Goal: Task Accomplishment & Management: Complete application form

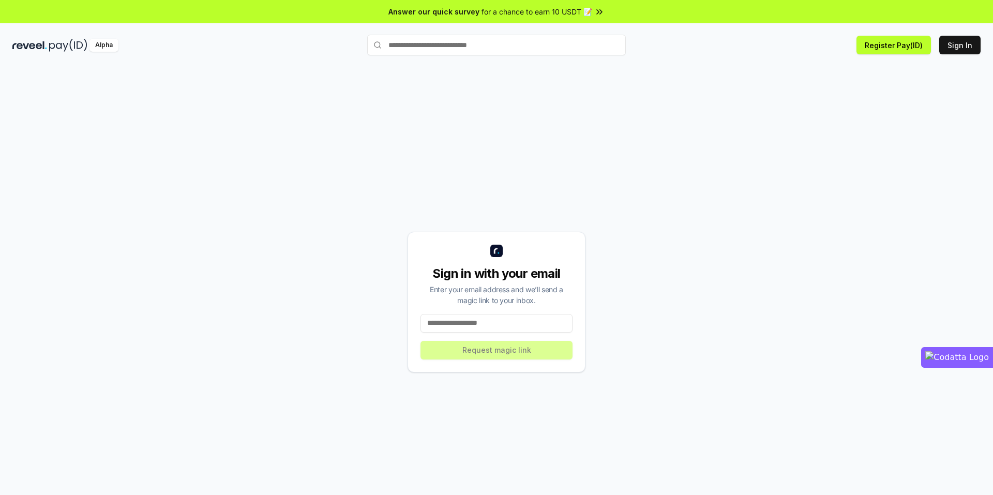
click at [523, 322] on input at bounding box center [497, 323] width 152 height 19
click at [964, 46] on button "Sign In" at bounding box center [960, 45] width 41 height 19
click at [498, 334] on div "Sign in with your email Enter your email address and we’ll send a magic link to…" at bounding box center [497, 302] width 178 height 141
click at [508, 316] on input at bounding box center [497, 323] width 152 height 19
type input "**********"
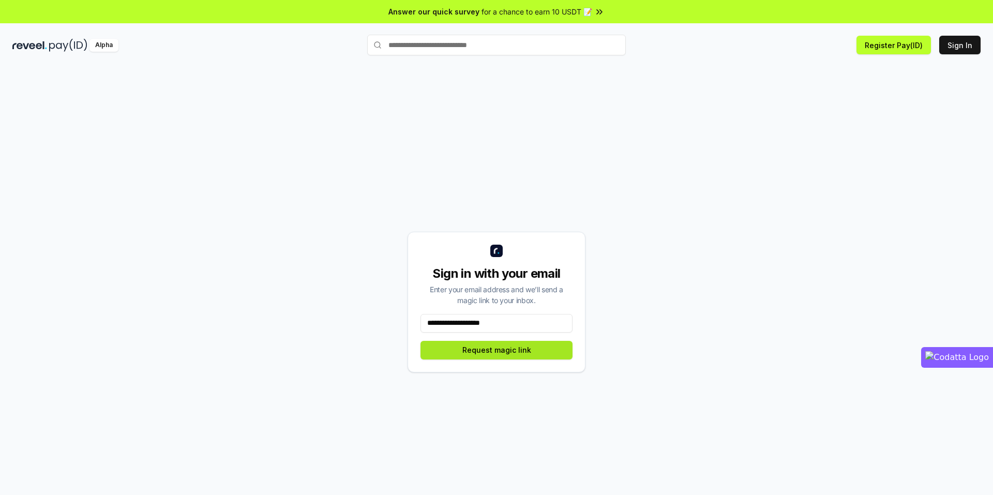
click at [496, 347] on button "Request magic link" at bounding box center [497, 350] width 152 height 19
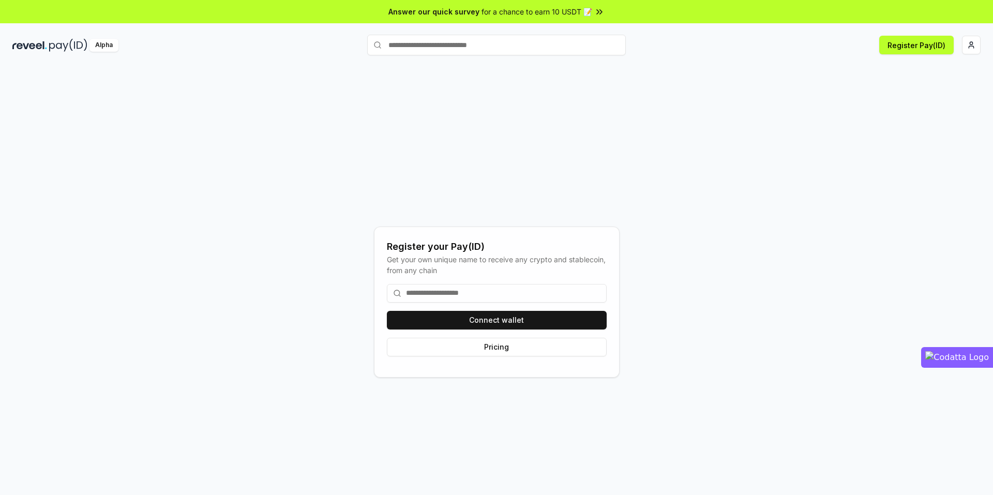
click at [548, 295] on input at bounding box center [497, 293] width 220 height 19
type input "*"
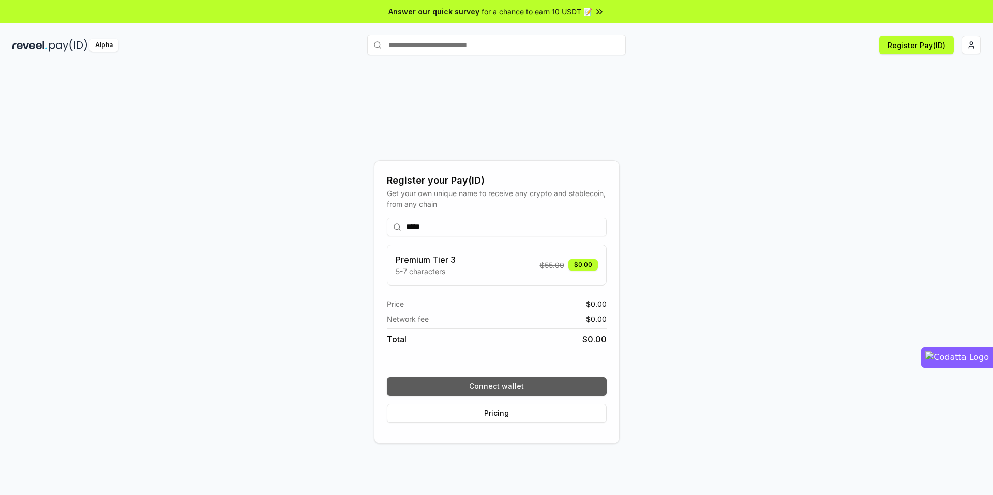
click at [526, 383] on button "Connect wallet" at bounding box center [497, 386] width 220 height 19
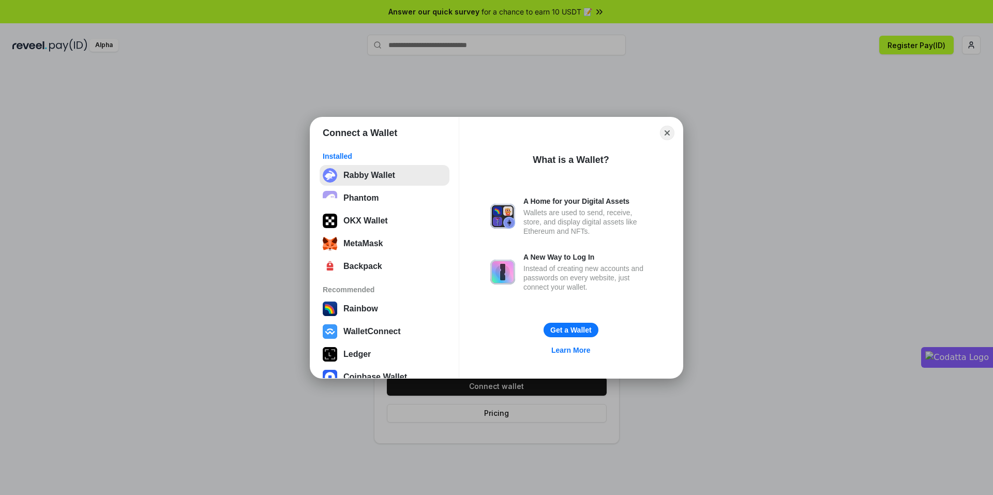
click at [402, 173] on button "Rabby Wallet" at bounding box center [385, 175] width 130 height 21
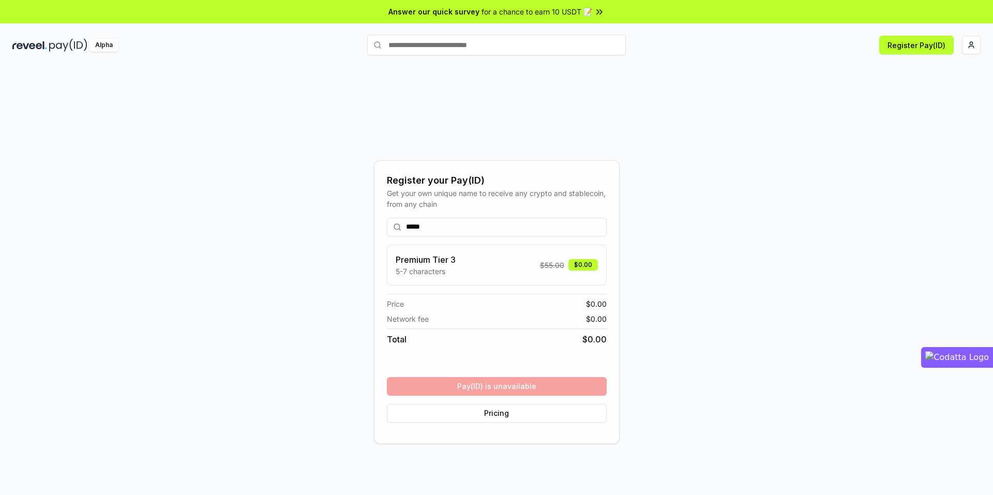
click at [470, 225] on input "*****" at bounding box center [497, 227] width 220 height 19
drag, startPoint x: 404, startPoint y: 221, endPoint x: 410, endPoint y: 222, distance: 5.9
click at [405, 221] on input "*****" at bounding box center [497, 227] width 220 height 19
click at [451, 224] on input "*******" at bounding box center [497, 227] width 220 height 19
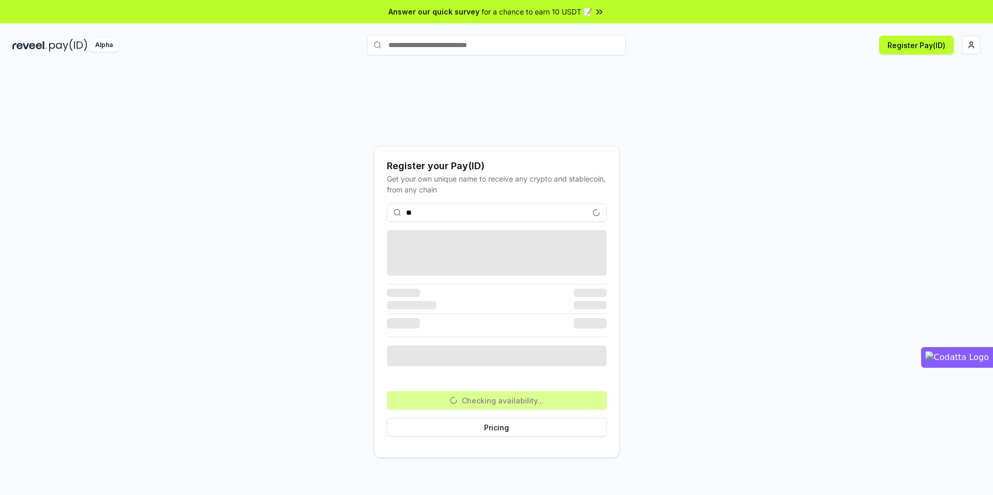
type input "*"
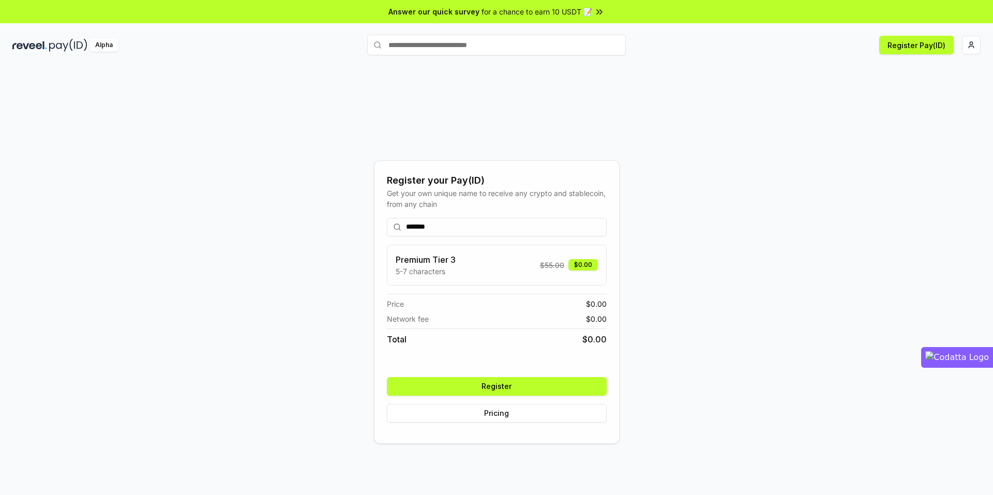
click at [507, 228] on input "*******" at bounding box center [497, 227] width 220 height 19
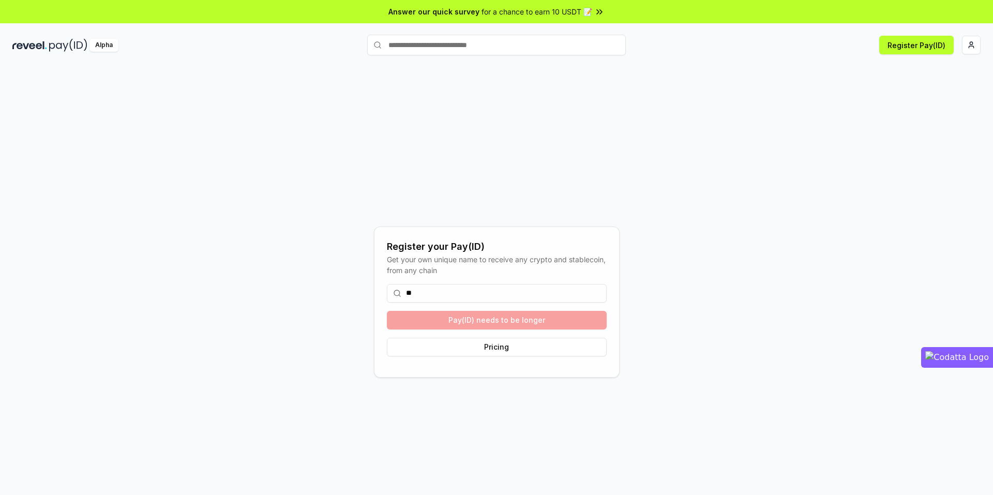
type input "*"
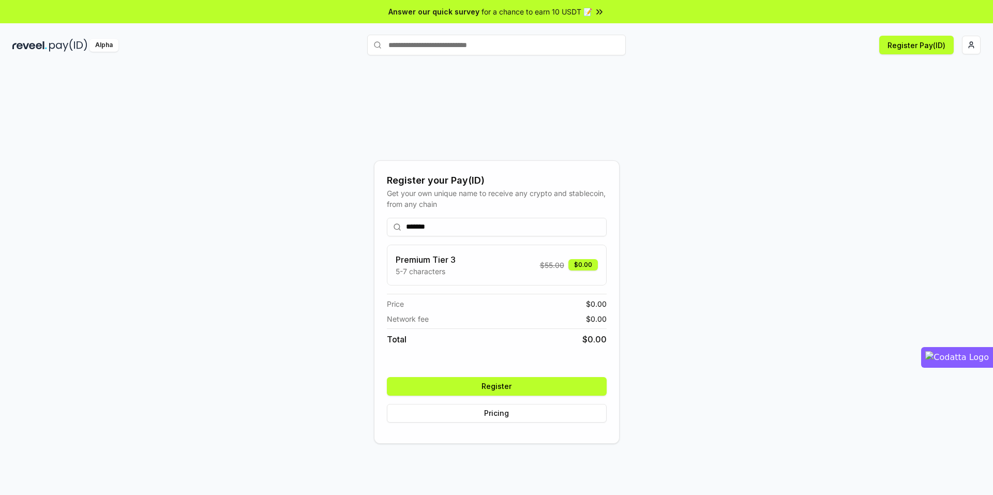
type input "*******"
click at [494, 386] on button "Register" at bounding box center [497, 386] width 220 height 19
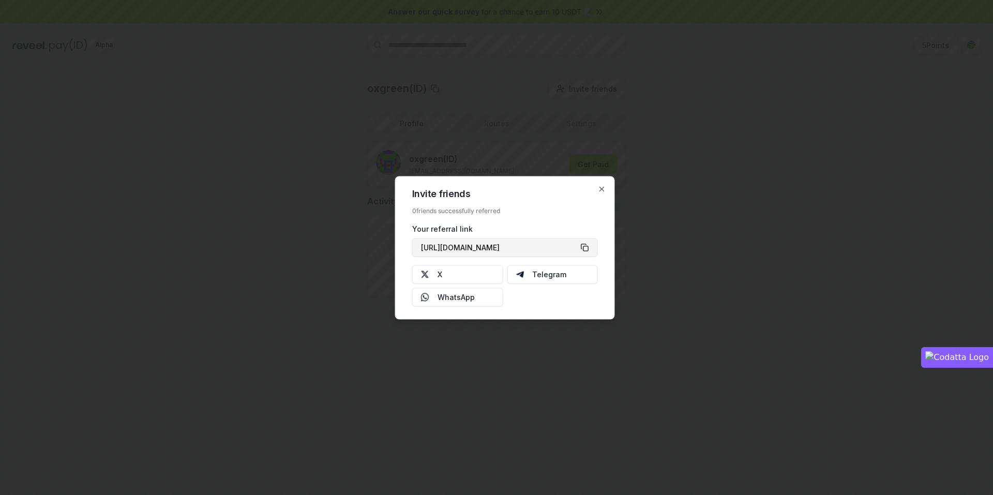
click at [587, 248] on button "https://reveel.id/refer/oxgreen" at bounding box center [505, 247] width 186 height 19
click at [428, 275] on img at bounding box center [425, 274] width 8 height 8
click at [603, 187] on icon "button" at bounding box center [602, 189] width 8 height 8
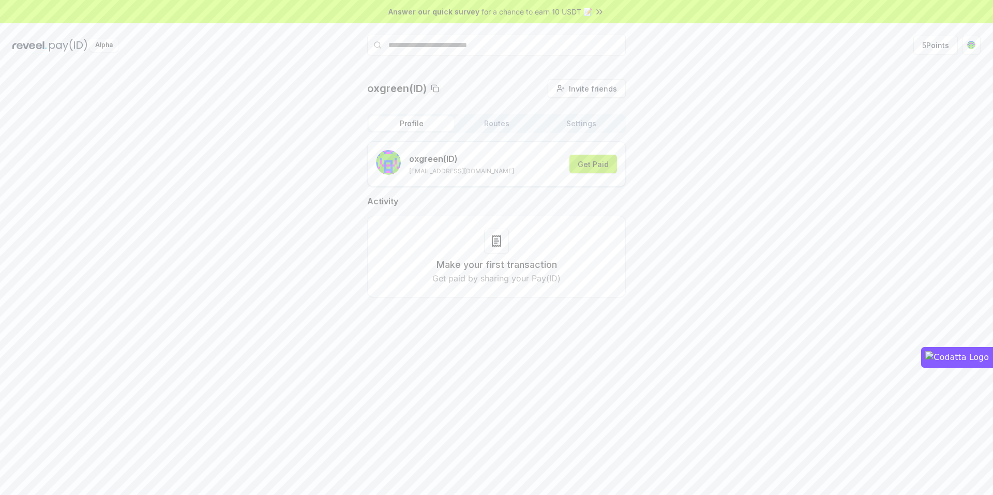
click at [595, 167] on button "Get Paid" at bounding box center [594, 164] width 48 height 19
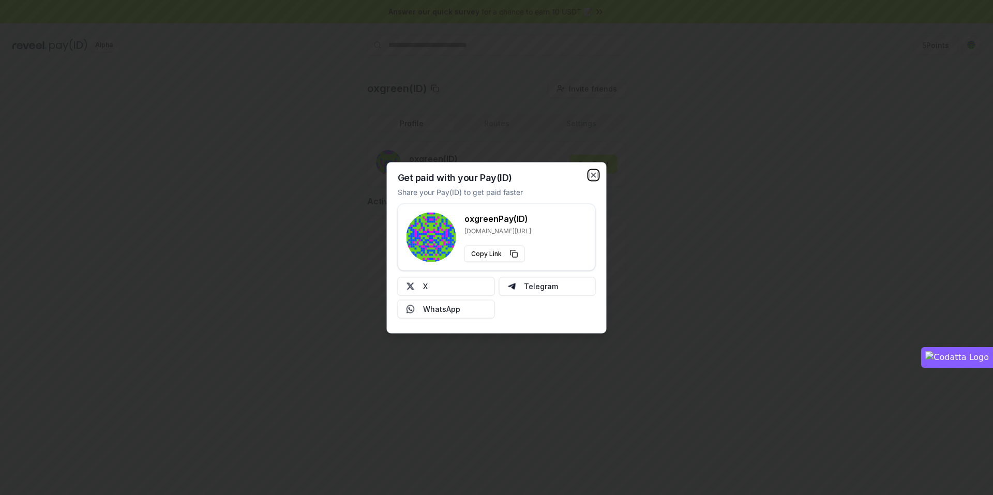
click at [596, 176] on icon "button" at bounding box center [594, 175] width 8 height 8
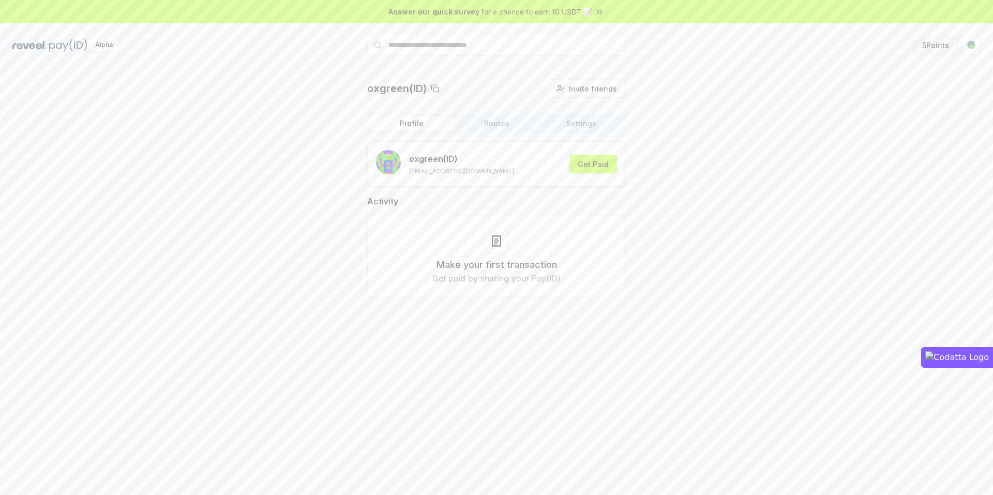
click at [937, 47] on button "5 Points" at bounding box center [936, 45] width 44 height 19
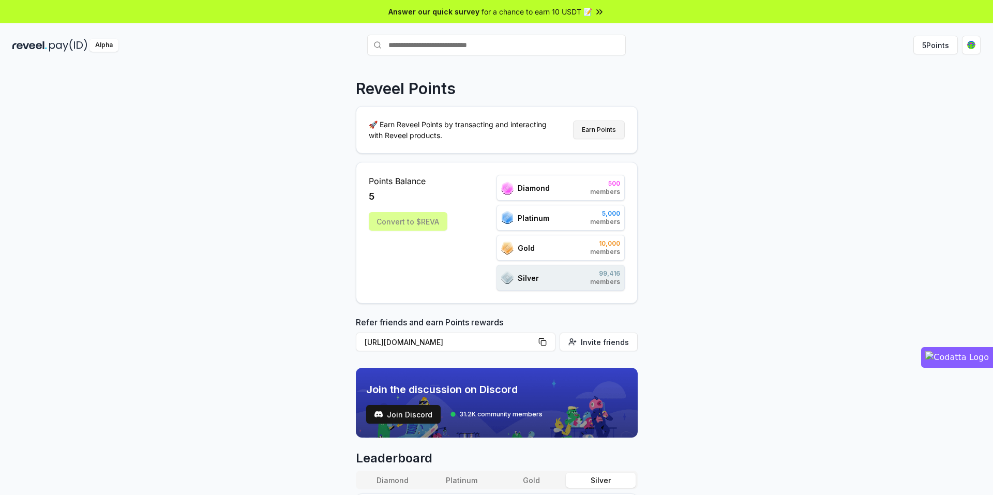
click at [605, 132] on button "Earn Points" at bounding box center [599, 130] width 52 height 19
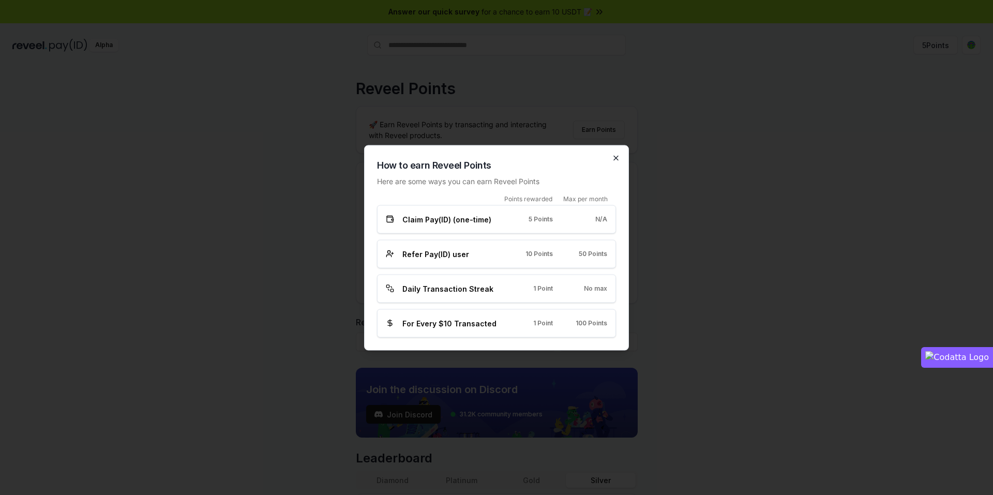
click at [617, 156] on icon "button" at bounding box center [616, 158] width 8 height 8
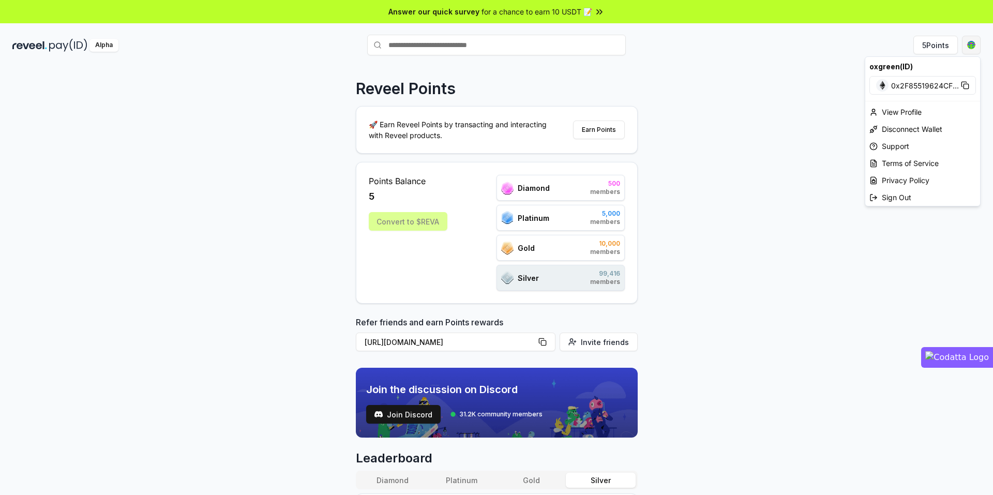
click at [967, 41] on html "Answer our quick survey for a chance to earn 10 USDT 📝 Alpha 5 Points Reveel Po…" at bounding box center [496, 247] width 993 height 495
click at [903, 115] on div "View Profile" at bounding box center [923, 111] width 115 height 17
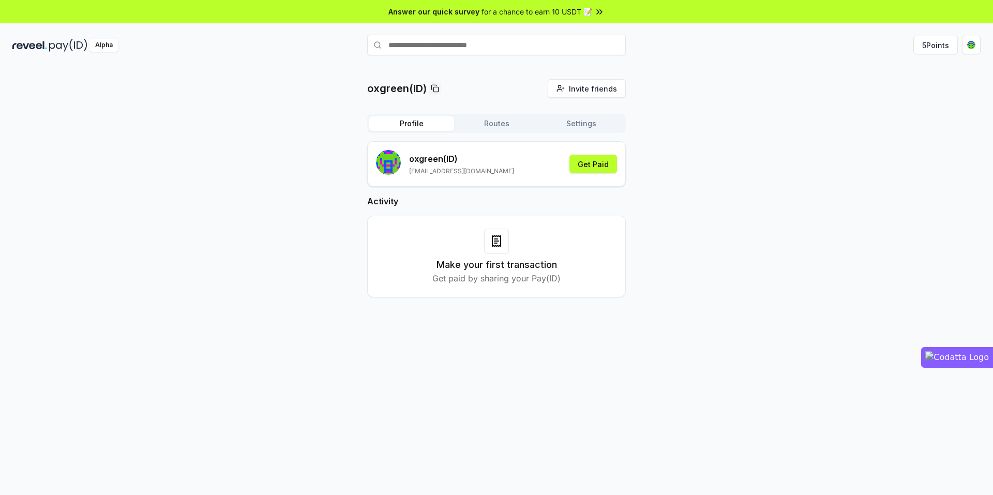
click at [544, 14] on span "for a chance to earn 10 USDT 📝" at bounding box center [537, 11] width 111 height 11
click at [594, 155] on button "Get Paid" at bounding box center [594, 164] width 48 height 19
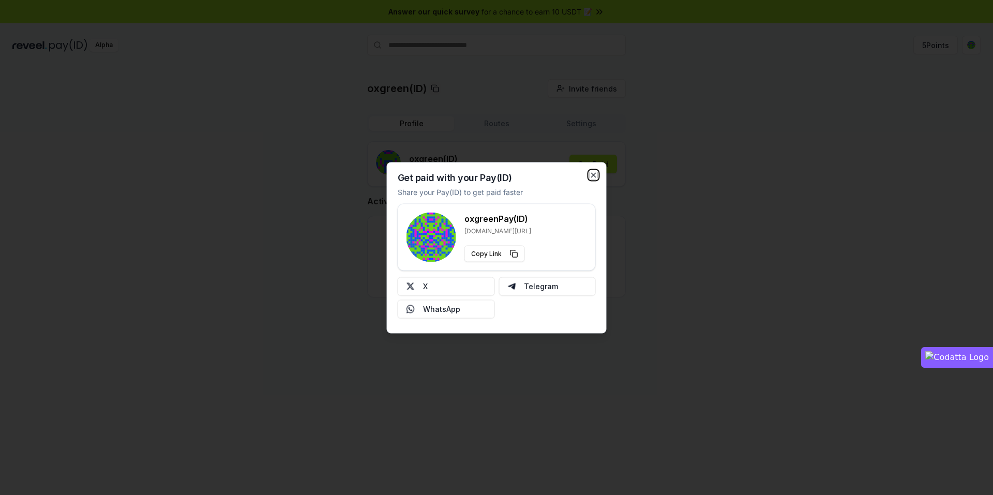
click at [594, 175] on icon "button" at bounding box center [594, 175] width 4 height 4
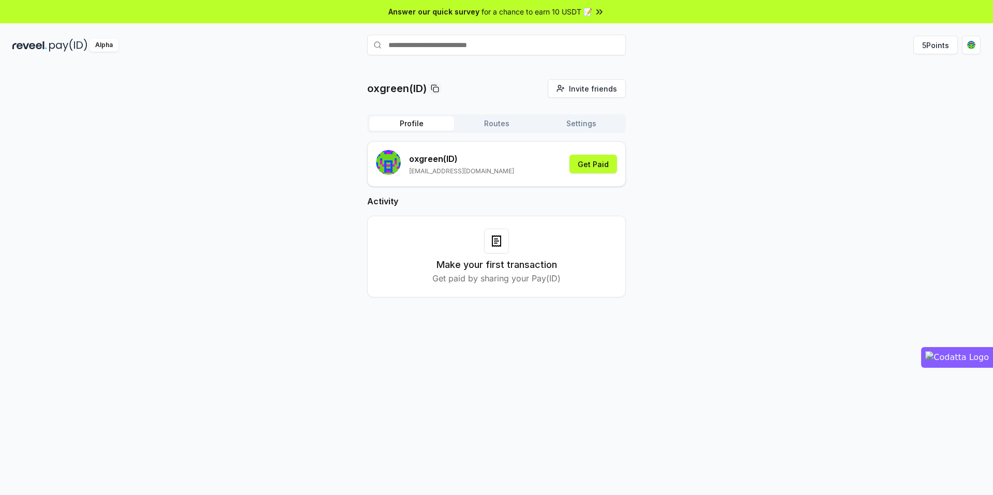
click at [23, 43] on img at bounding box center [29, 45] width 35 height 13
